Goal: Task Accomplishment & Management: Manage account settings

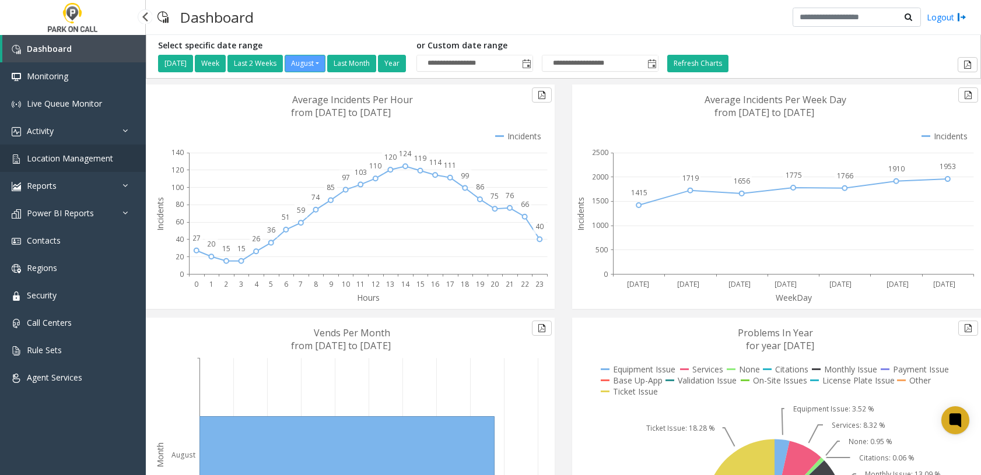
click at [67, 166] on link "Location Management" at bounding box center [73, 158] width 146 height 27
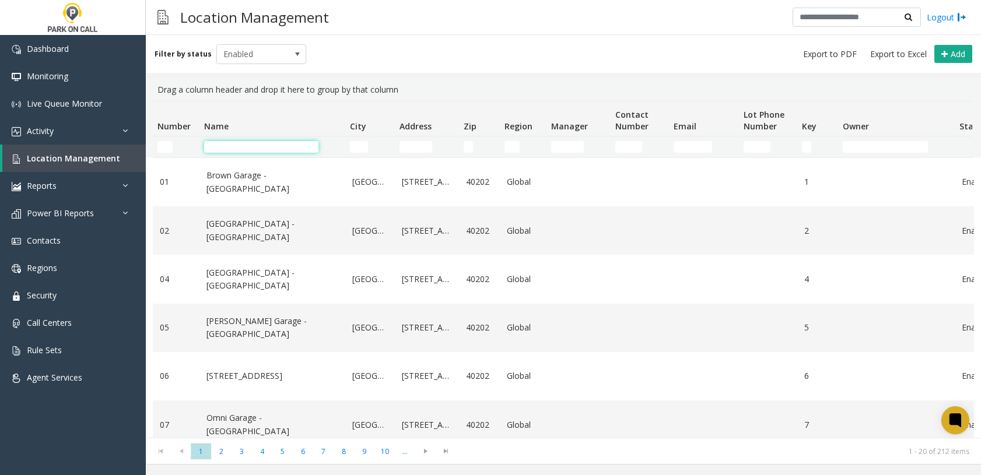
click at [239, 148] on input "Name Filter" at bounding box center [261, 147] width 114 height 12
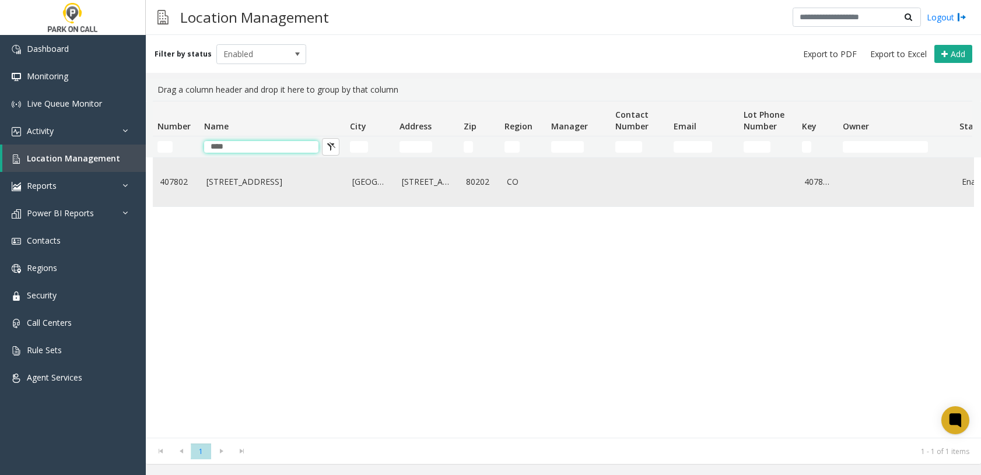
type input "****"
click at [269, 183] on link "[STREET_ADDRESS]" at bounding box center [273, 182] width 132 height 13
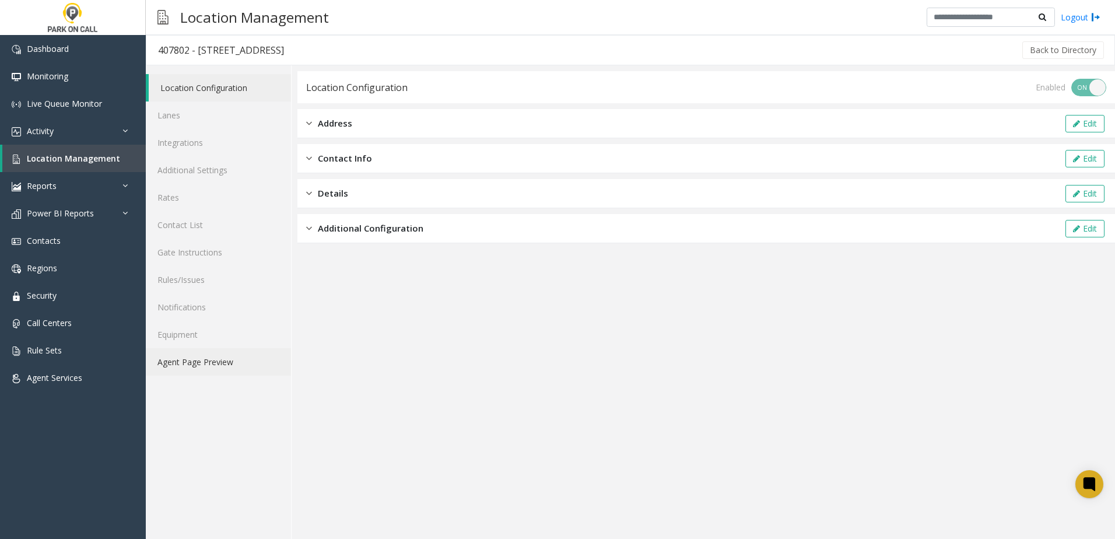
click at [178, 370] on link "Agent Page Preview" at bounding box center [218, 361] width 145 height 27
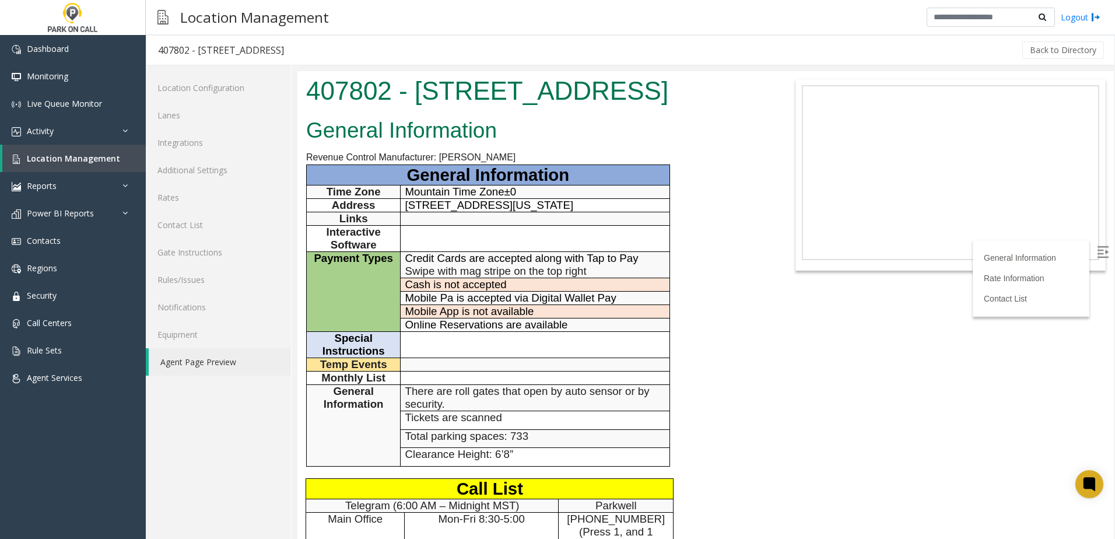
click at [410, 109] on h1 "407802 - [STREET_ADDRESS]" at bounding box center [535, 91] width 459 height 36
drag, startPoint x: 418, startPoint y: 89, endPoint x: 434, endPoint y: 117, distance: 31.9
click at [434, 109] on h1 "407802 - [STREET_ADDRESS]" at bounding box center [535, 91] width 459 height 36
click at [433, 109] on h1 "407802 - [STREET_ADDRESS]" at bounding box center [535, 91] width 459 height 36
click at [424, 109] on h1 "407802 - [STREET_ADDRESS]" at bounding box center [535, 91] width 459 height 36
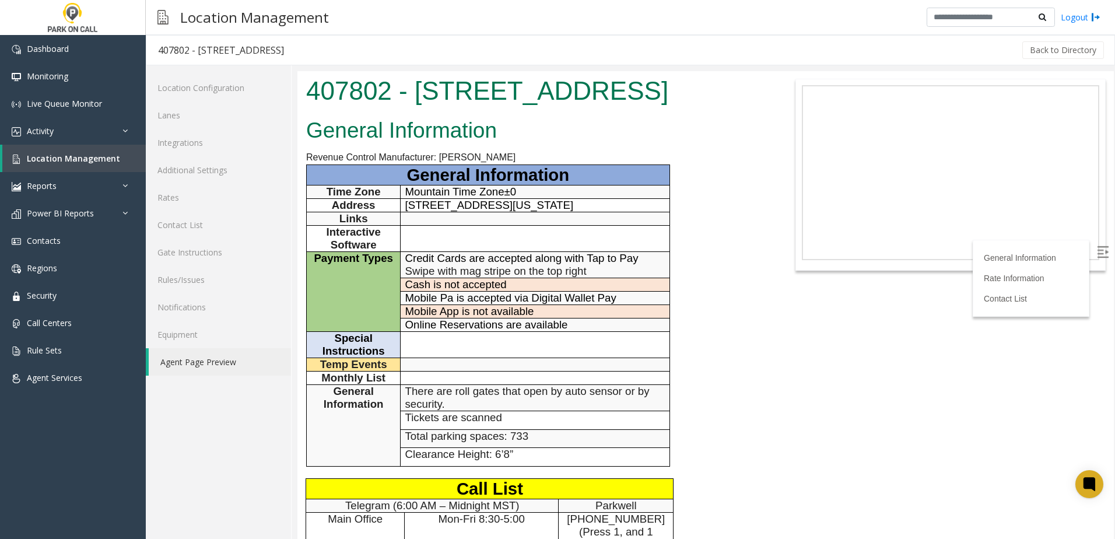
drag, startPoint x: 417, startPoint y: 124, endPoint x: 422, endPoint y: 103, distance: 22.1
click at [422, 103] on h1 "407802 - [STREET_ADDRESS]" at bounding box center [535, 91] width 459 height 36
drag, startPoint x: 422, startPoint y: 103, endPoint x: 420, endPoint y: 97, distance: 6.1
click at [420, 97] on h1 "407802 - [STREET_ADDRESS]" at bounding box center [535, 91] width 459 height 36
click at [418, 94] on h1 "407802 - [STREET_ADDRESS]" at bounding box center [535, 91] width 459 height 36
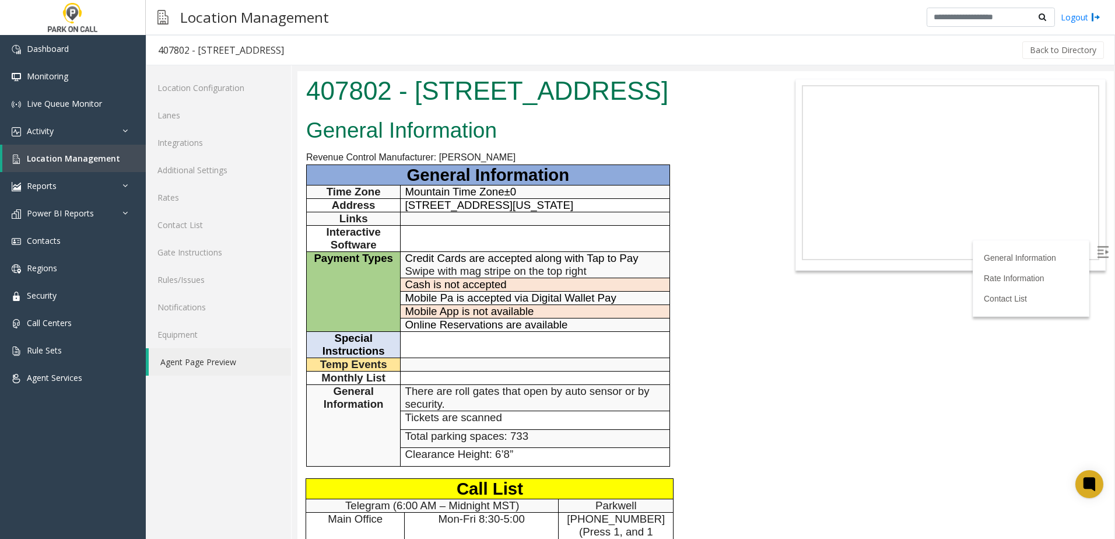
click at [489, 304] on span "Mobile Pa is accepted via Digital Wallet Pay" at bounding box center [510, 298] width 211 height 12
click at [229, 111] on link "Lanes" at bounding box center [218, 115] width 145 height 27
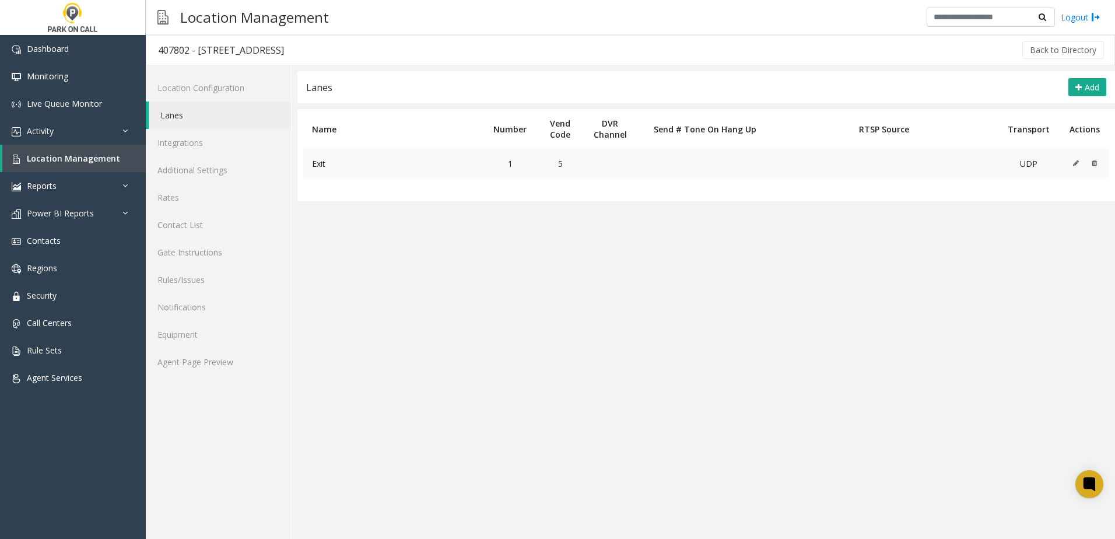
click at [981, 162] on icon at bounding box center [1076, 163] width 6 height 7
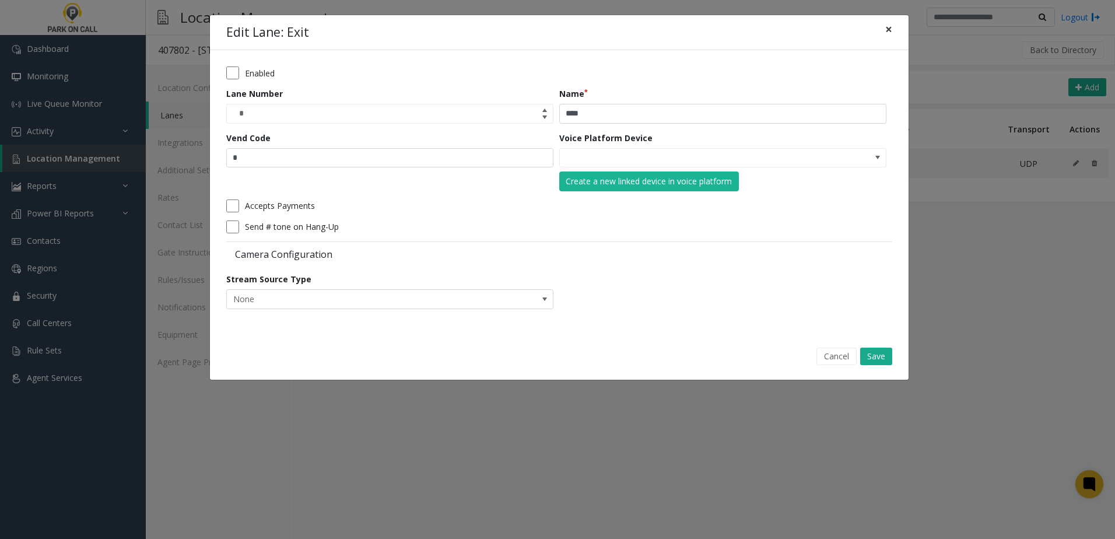
click at [886, 31] on span "×" at bounding box center [889, 29] width 7 height 16
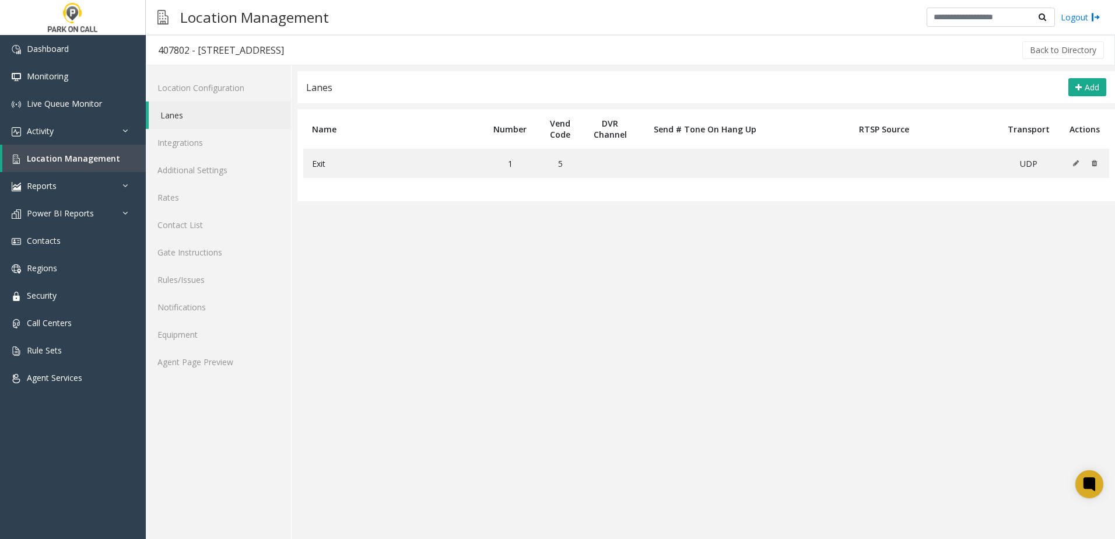
drag, startPoint x: 580, startPoint y: 417, endPoint x: 603, endPoint y: 433, distance: 28.0
click at [583, 418] on app-lanes "Lanes Add Name Number Vend Code DVR Channel Send # Tone On Hang Up RTSP Source …" at bounding box center [707, 305] width 818 height 468
click at [981, 162] on icon at bounding box center [1076, 163] width 6 height 7
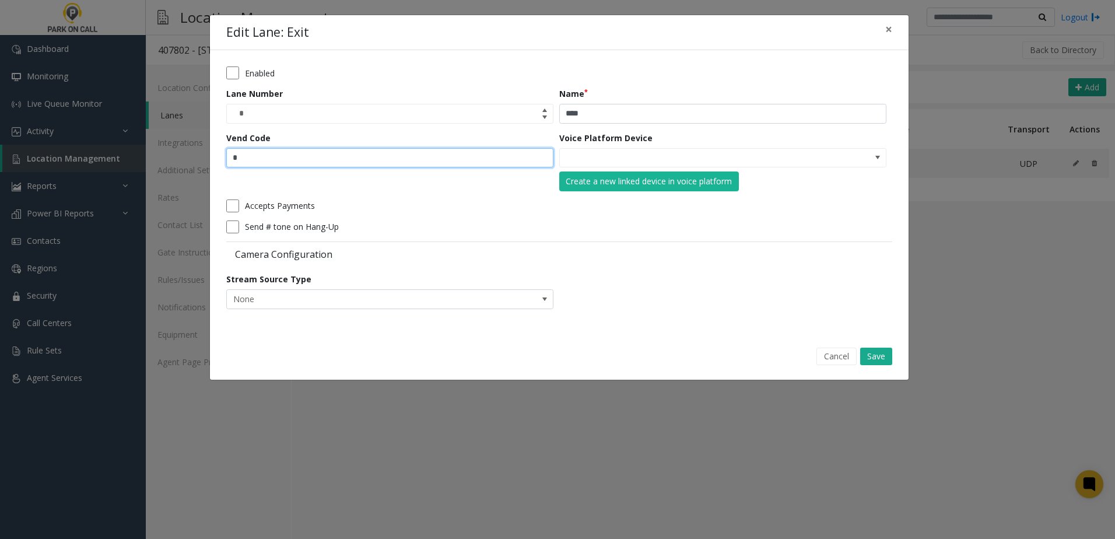
drag, startPoint x: 244, startPoint y: 160, endPoint x: 208, endPoint y: 160, distance: 36.2
click at [205, 161] on div "Edit Lane: Exit × Enabled Lane Number * Name **** Vend Code * Voice Platform De…" at bounding box center [557, 269] width 1115 height 539
type input "**"
click at [888, 366] on div "Cancel Save" at bounding box center [559, 357] width 683 height 30
click at [890, 360] on button "Save" at bounding box center [876, 357] width 32 height 18
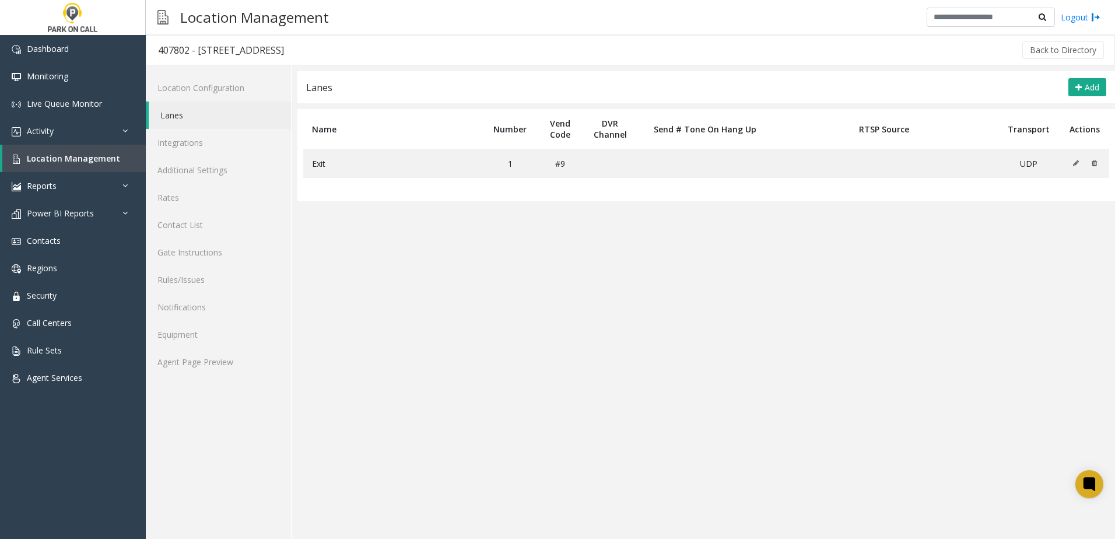
drag, startPoint x: 474, startPoint y: 296, endPoint x: 466, endPoint y: 282, distance: 16.7
click at [466, 282] on app-lanes "Lanes Add Name Number Vend Code DVR Channel Send # Tone On Hang Up RTSP Source …" at bounding box center [707, 305] width 818 height 468
click at [106, 158] on span "Location Management" at bounding box center [73, 158] width 93 height 11
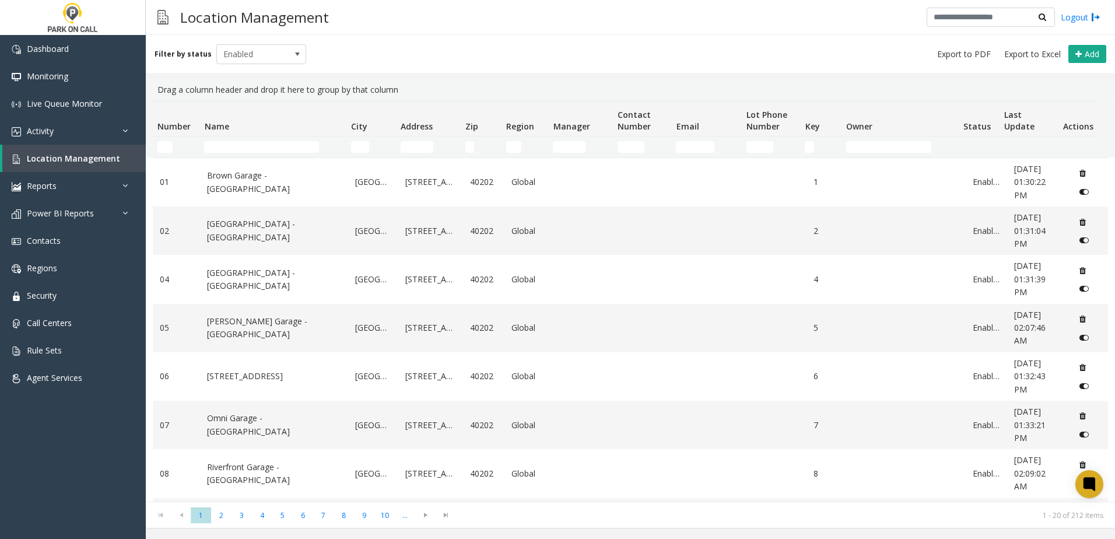
scroll to position [58, 0]
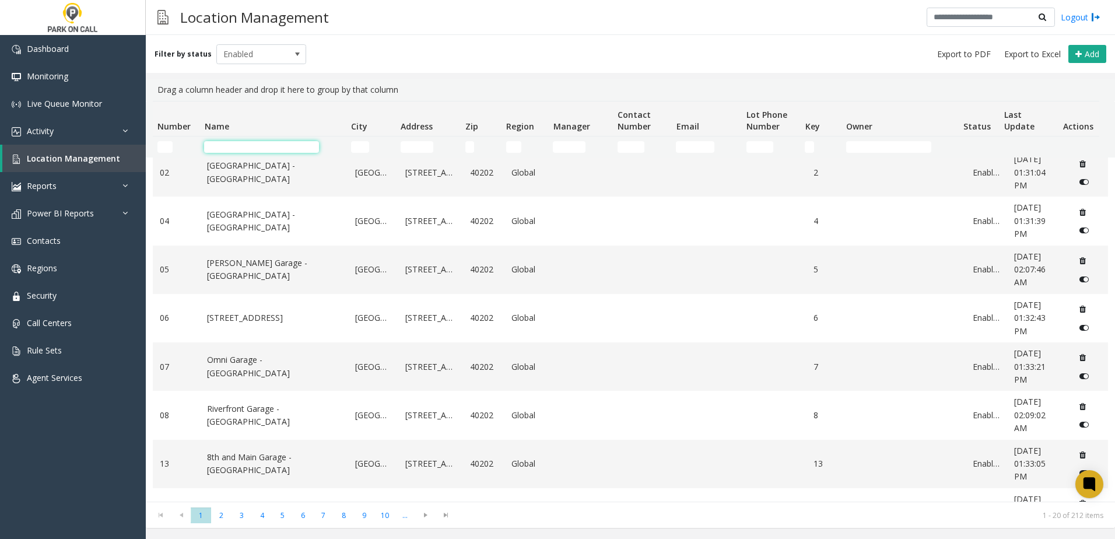
click at [264, 148] on input "Name Filter" at bounding box center [261, 147] width 115 height 12
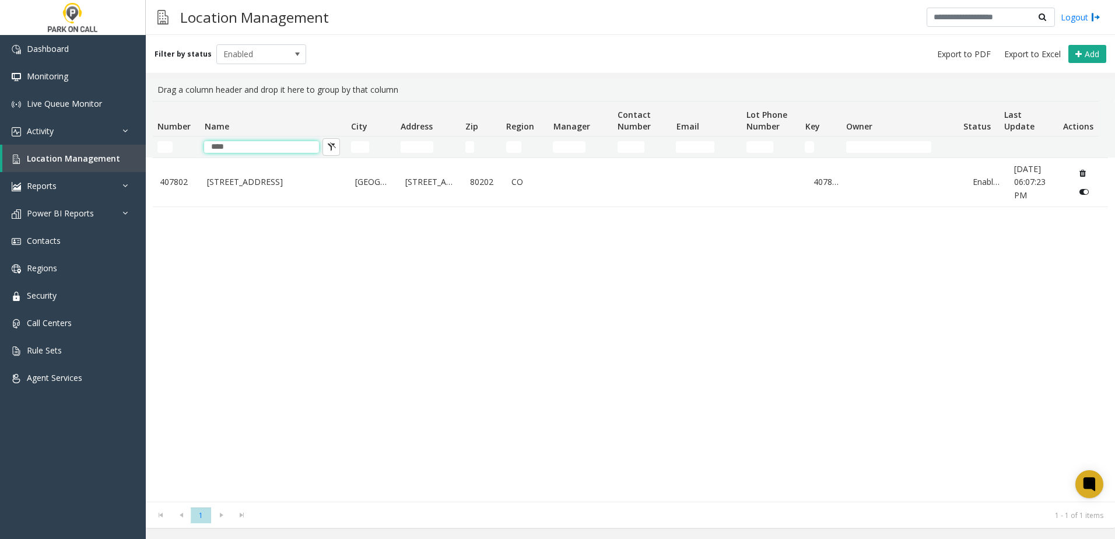
scroll to position [0, 0]
type input "****"
drag, startPoint x: 254, startPoint y: 144, endPoint x: 144, endPoint y: 142, distance: 110.3
click at [144, 142] on app-root "Dashboard Monitoring Live Queue Monitor Activity Daily Activity Lane Activity A…" at bounding box center [557, 269] width 1115 height 539
